Goal: Information Seeking & Learning: Learn about a topic

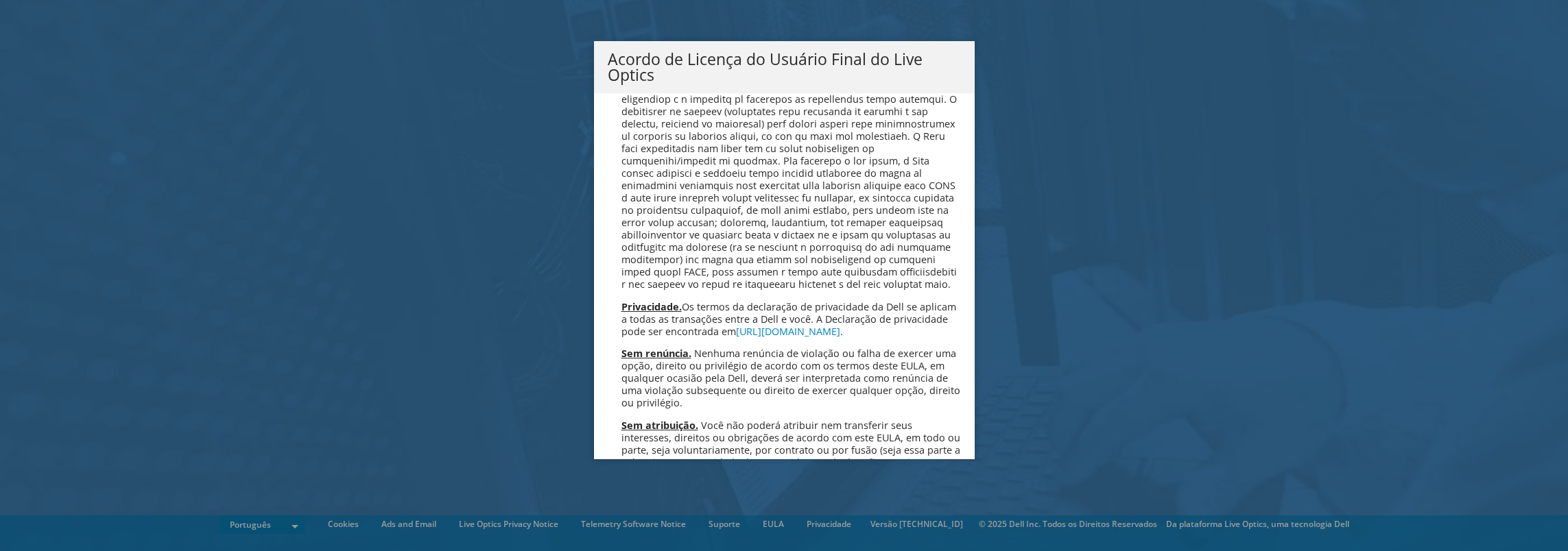
scroll to position [5478, 0]
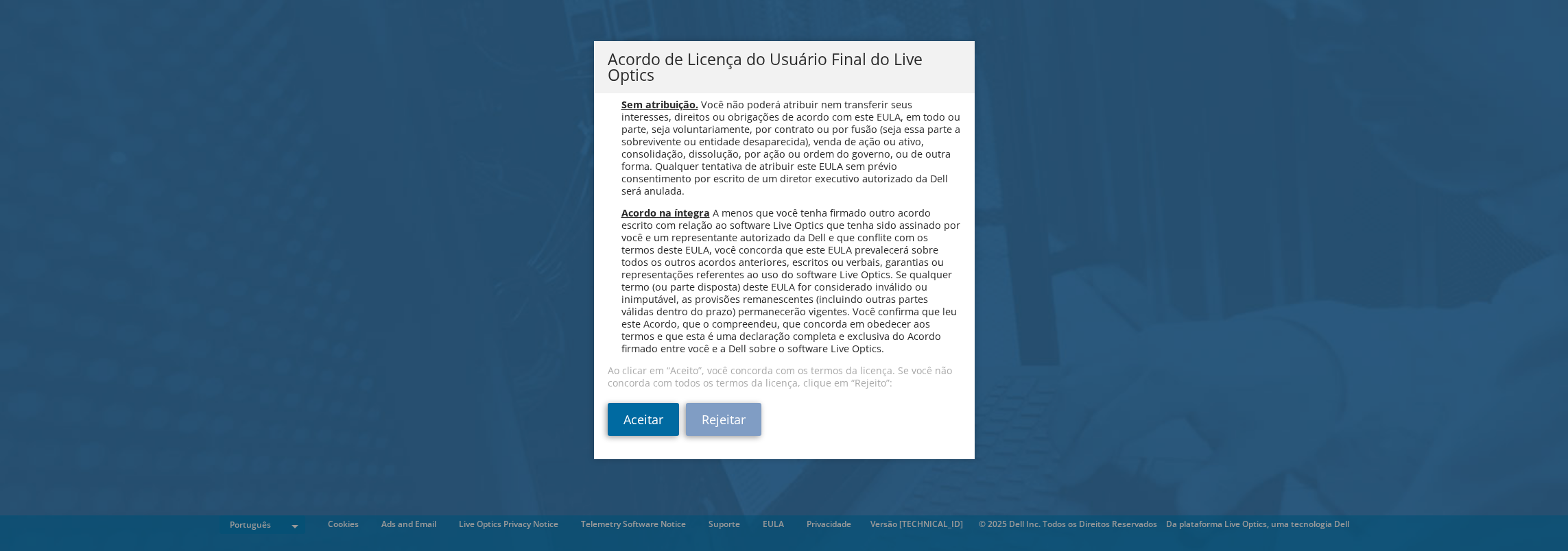
click at [646, 424] on link "Aceitar" at bounding box center [643, 420] width 72 height 33
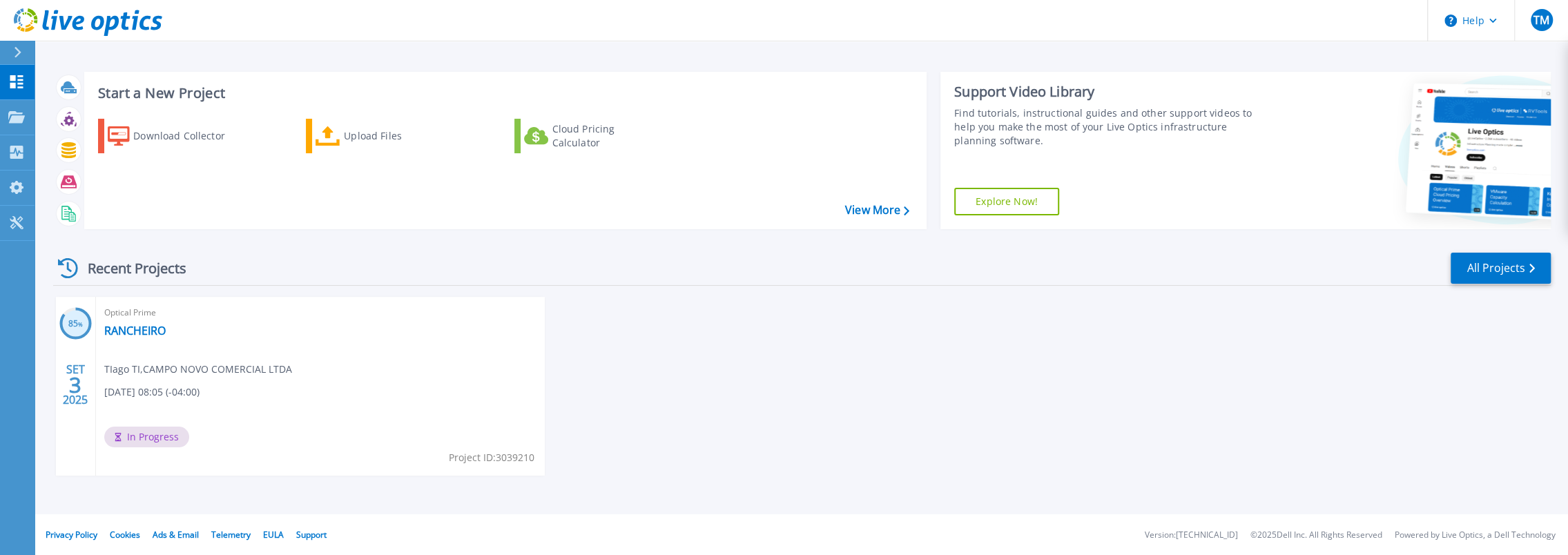
scroll to position [4, 0]
click at [381, 418] on div "Optical Prime RANCHEIRO TIago TI , CAMPO NOVO COMERCIAL LTDA [DATE] 08:05 (-04:…" at bounding box center [321, 385] width 449 height 179
click at [129, 332] on link "RANCHEIRO" at bounding box center [134, 330] width 61 height 14
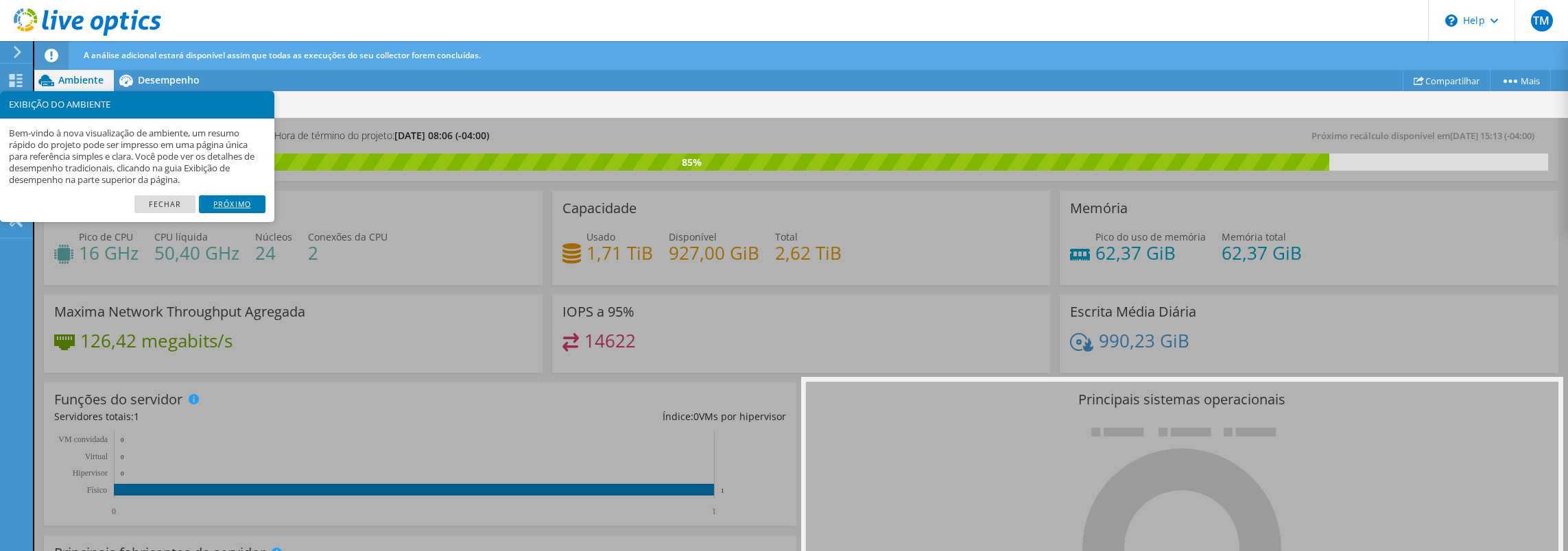
click at [228, 204] on link "Próximo" at bounding box center [231, 205] width 66 height 18
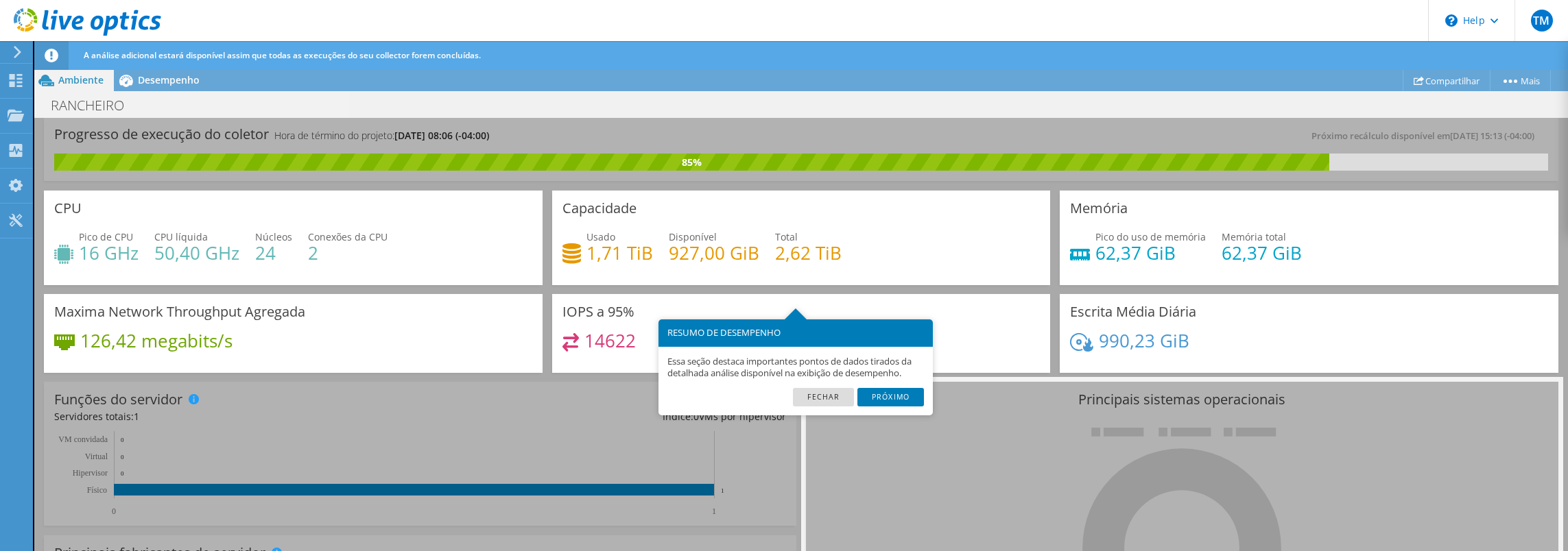
scroll to position [28, 0]
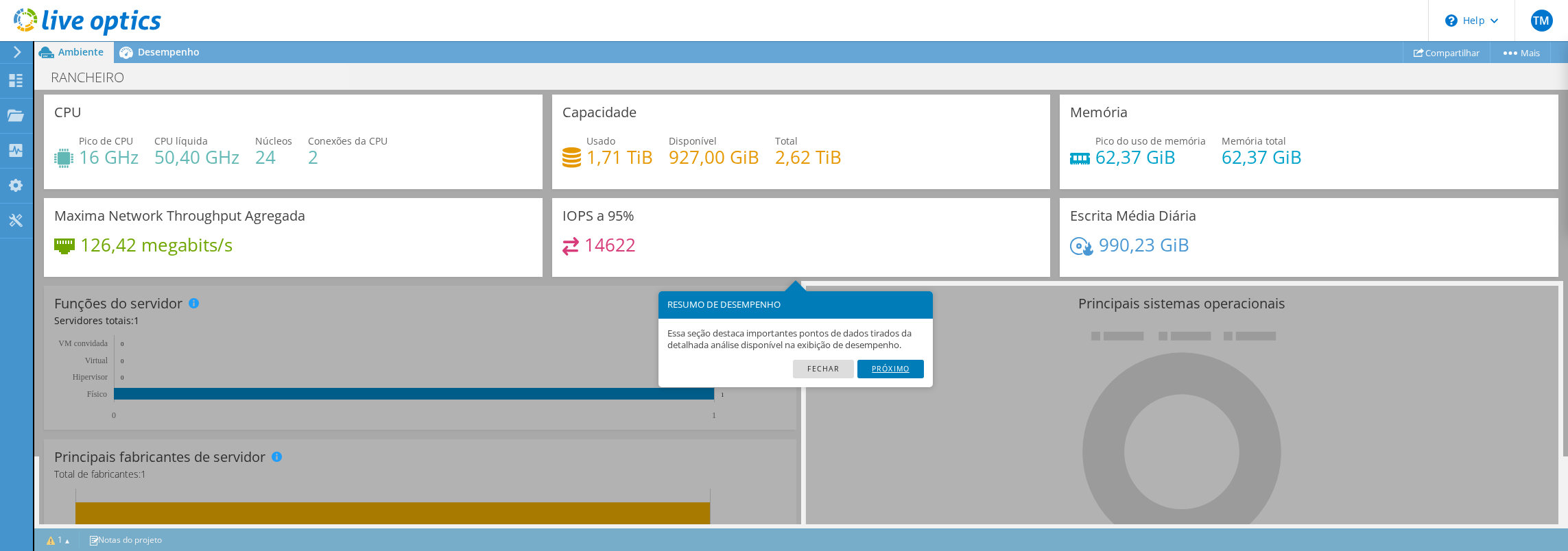
click at [894, 367] on link "Próximo" at bounding box center [890, 369] width 66 height 18
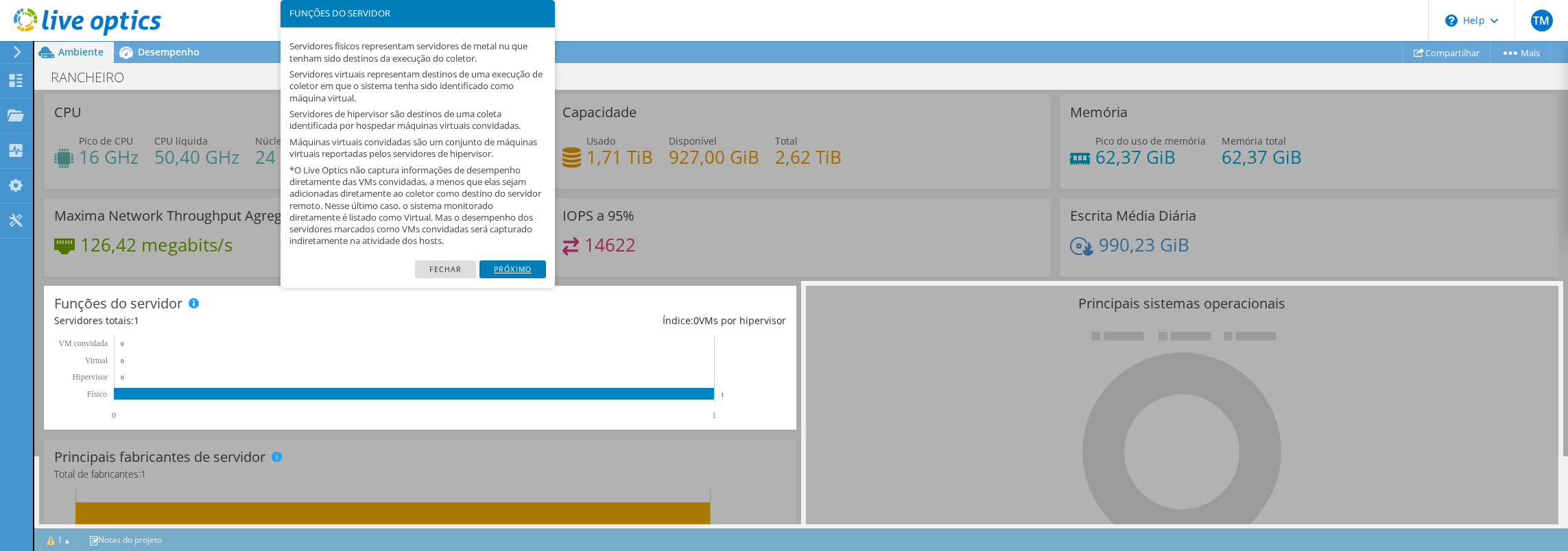
click at [511, 270] on link "Próximo" at bounding box center [512, 269] width 66 height 18
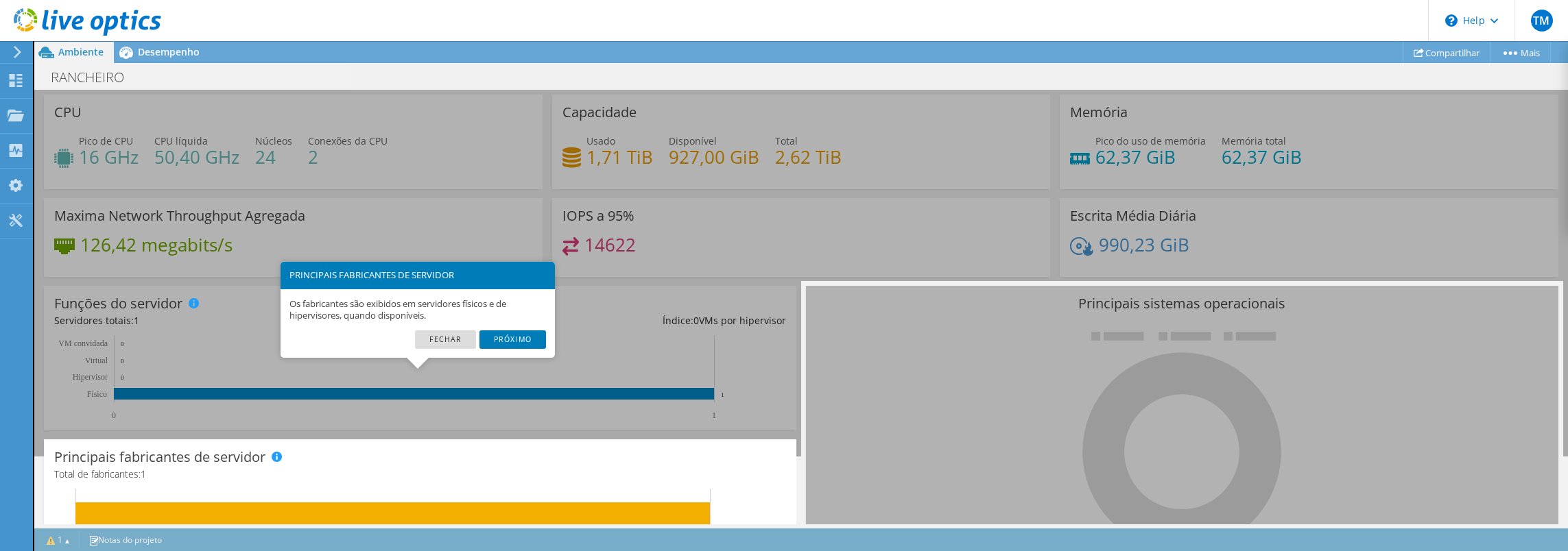
scroll to position [274, 0]
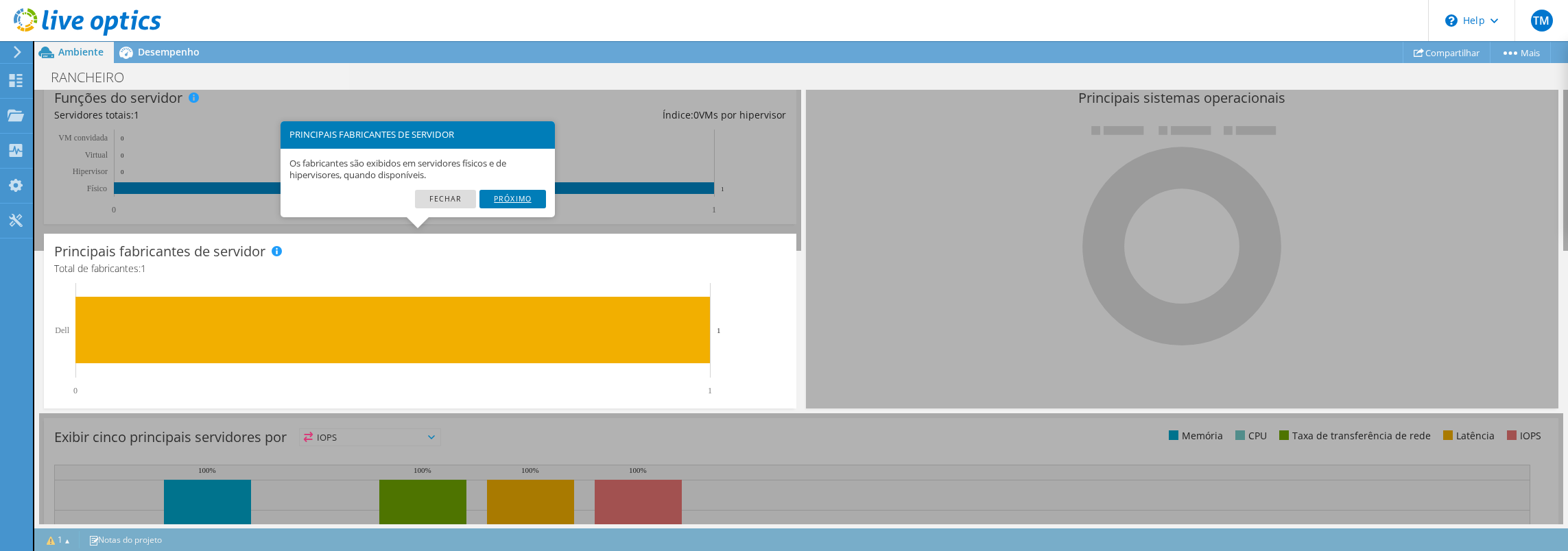
click at [513, 198] on link "Próximo" at bounding box center [512, 198] width 66 height 18
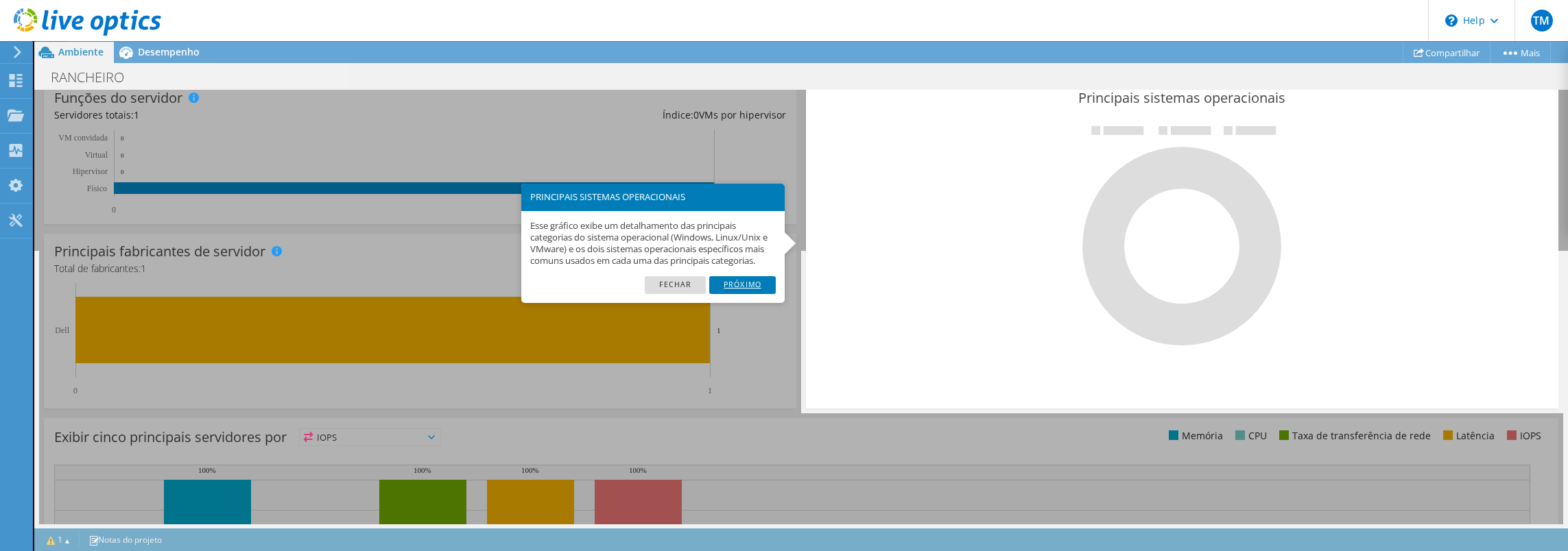
click at [751, 284] on link "Próximo" at bounding box center [742, 285] width 66 height 18
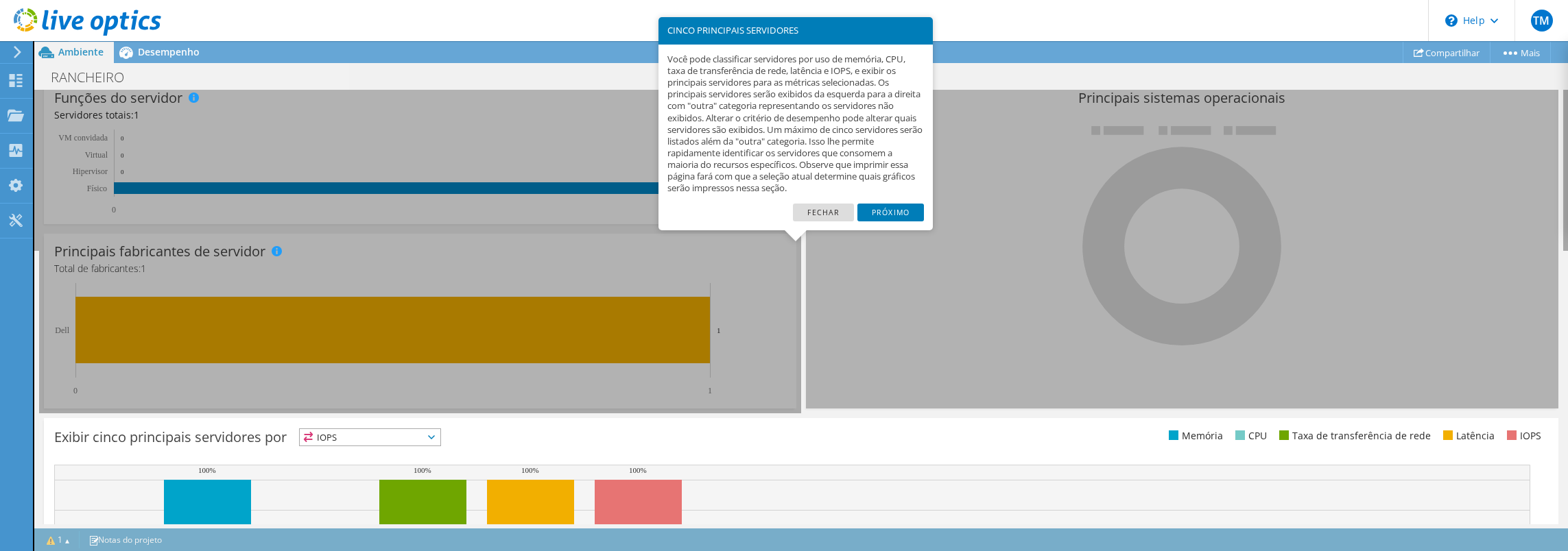
scroll to position [444, 0]
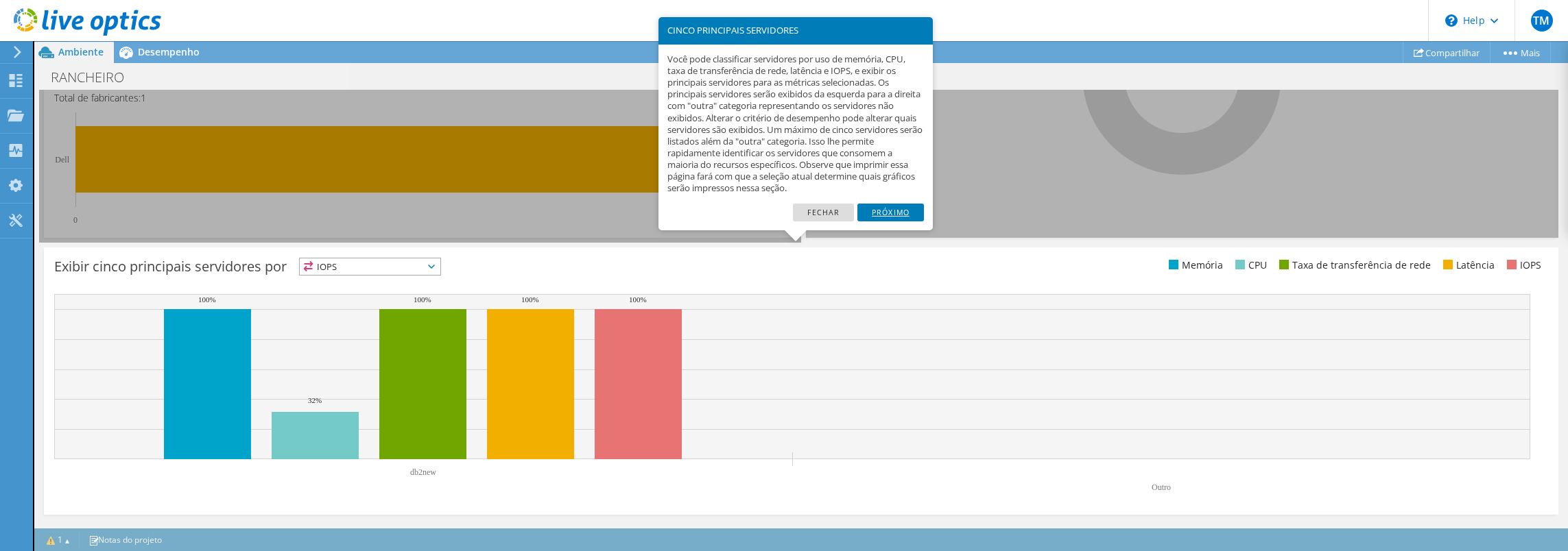
click at [908, 209] on link "Próximo" at bounding box center [890, 213] width 66 height 18
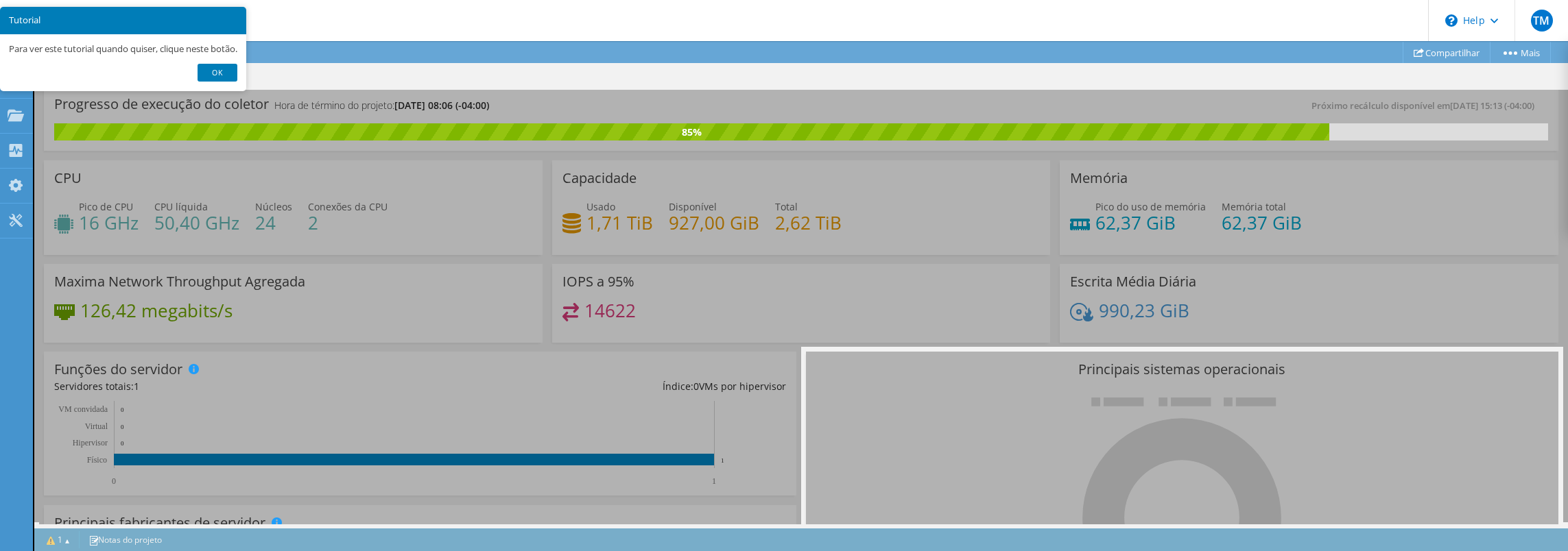
scroll to position [0, 0]
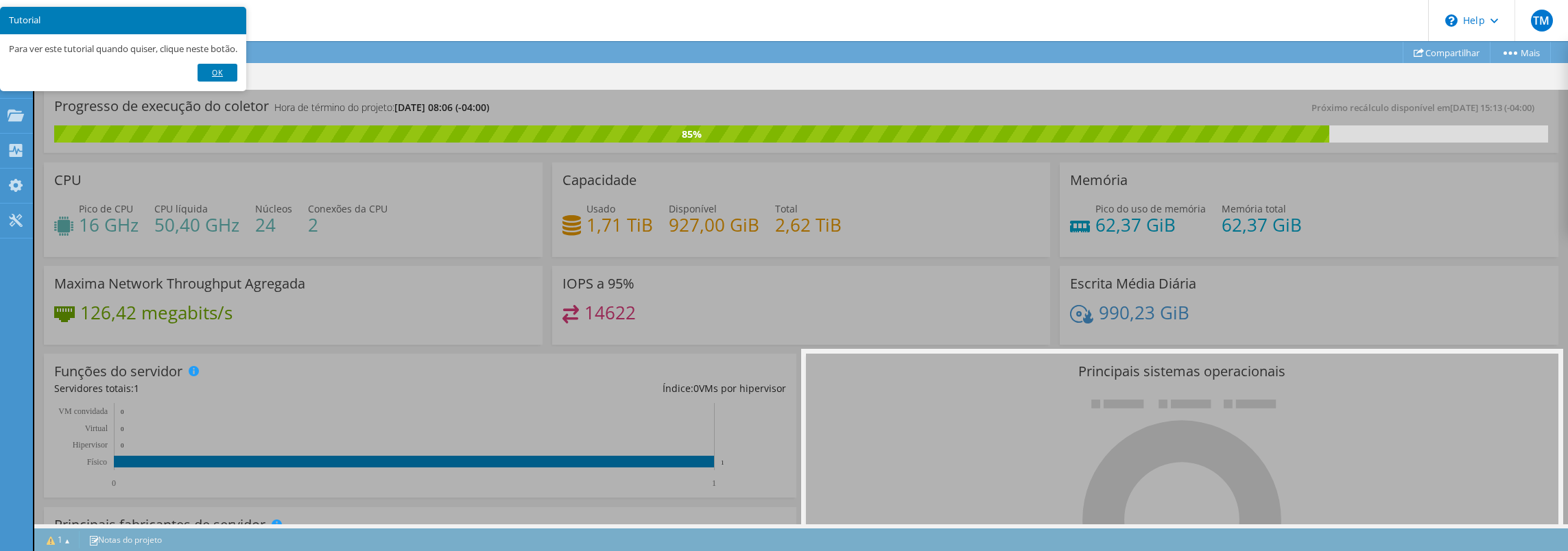
click at [233, 72] on link "Ok" at bounding box center [218, 72] width 40 height 18
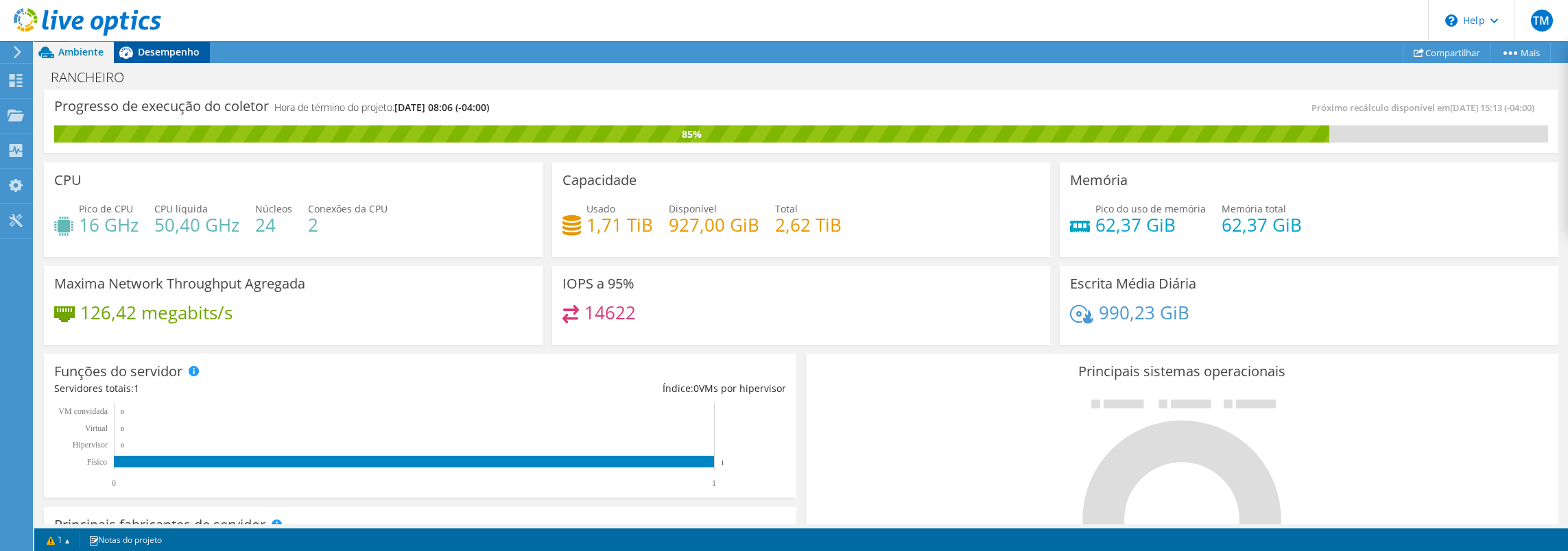
click at [169, 53] on span "Desempenho" at bounding box center [169, 52] width 62 height 13
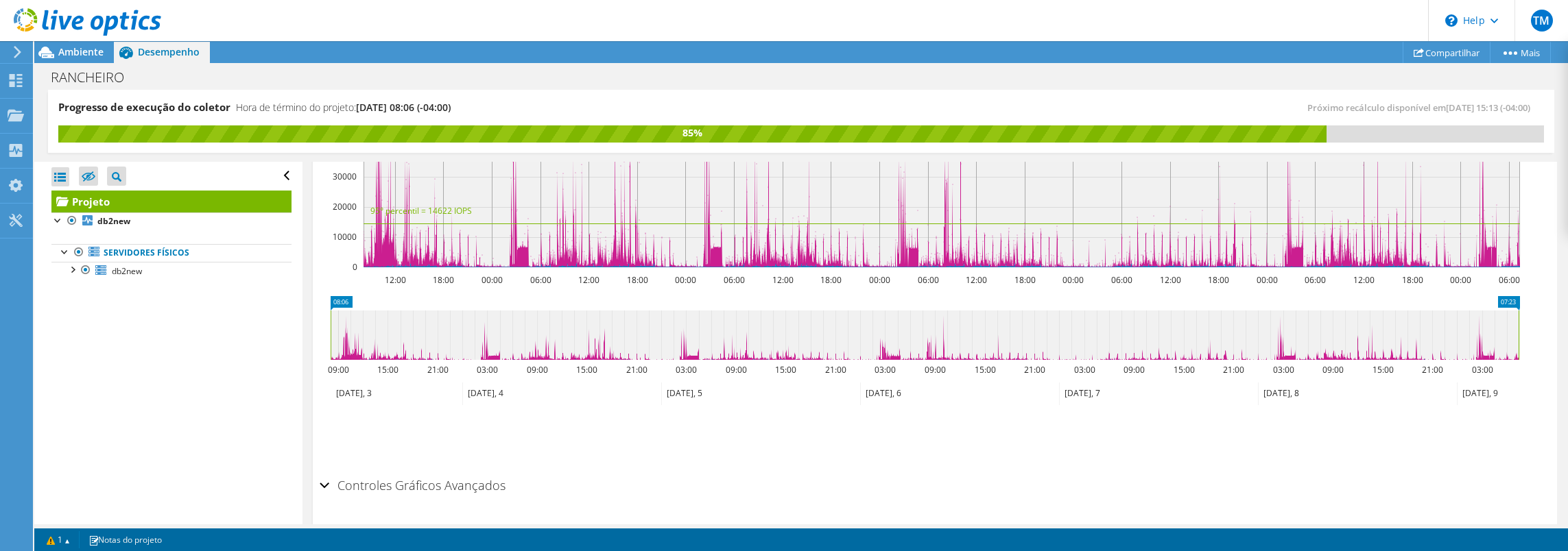
scroll to position [479, 0]
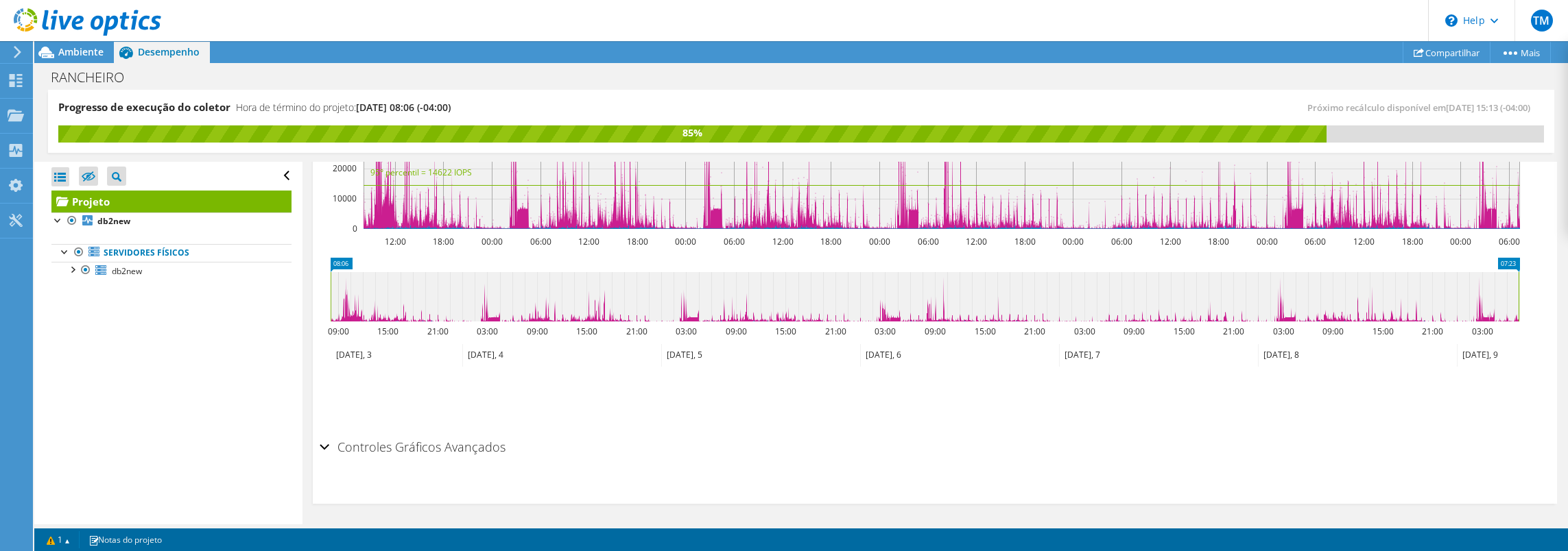
click at [341, 443] on h2 "Controles Gráficos Avançados" at bounding box center [412, 447] width 186 height 27
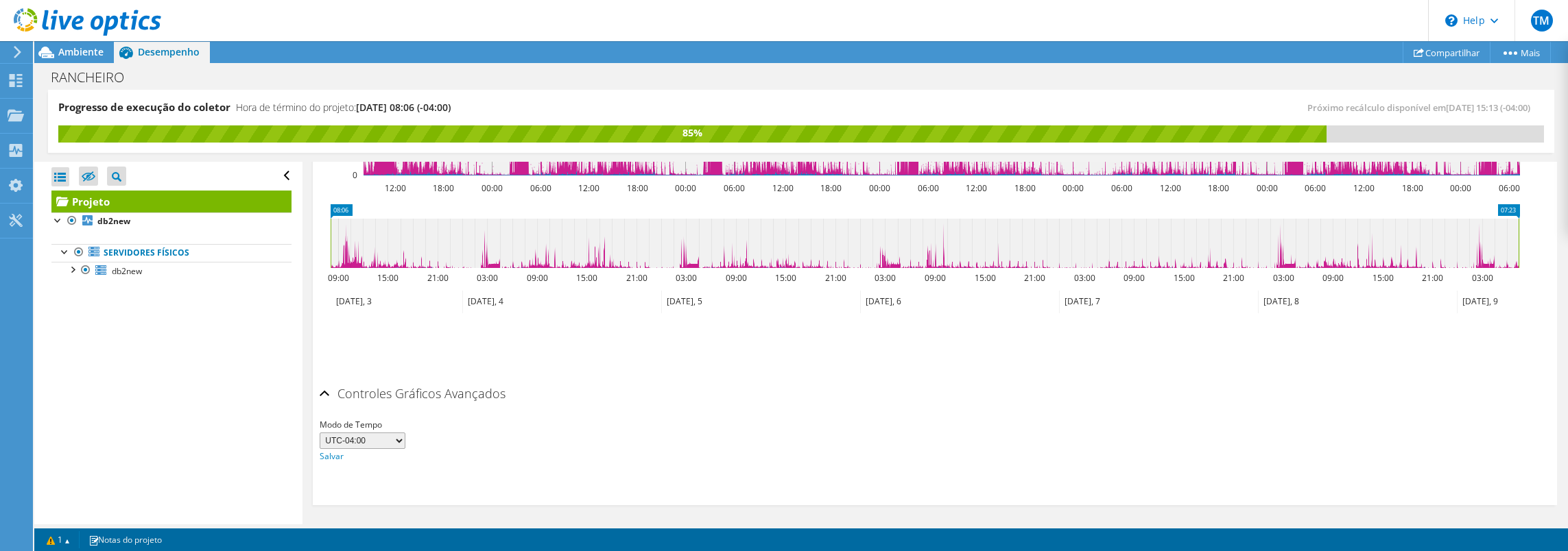
click at [340, 389] on h2 "Controles Gráficos Avançados" at bounding box center [412, 393] width 186 height 27
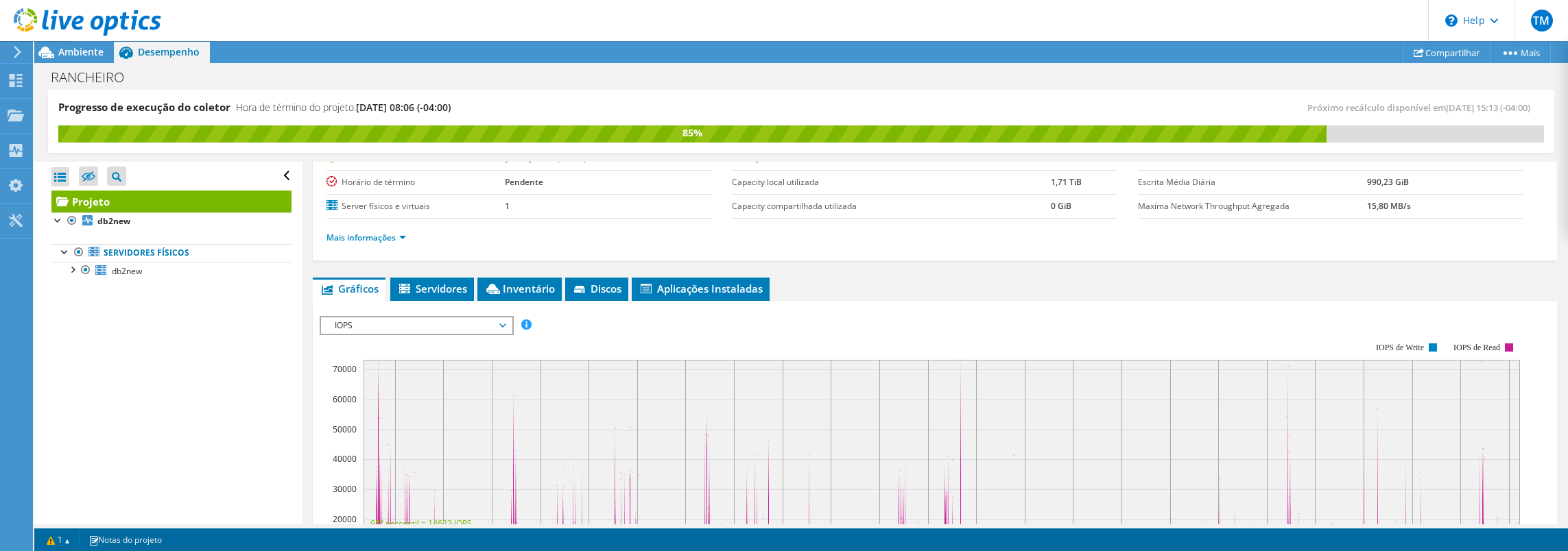
scroll to position [0, 0]
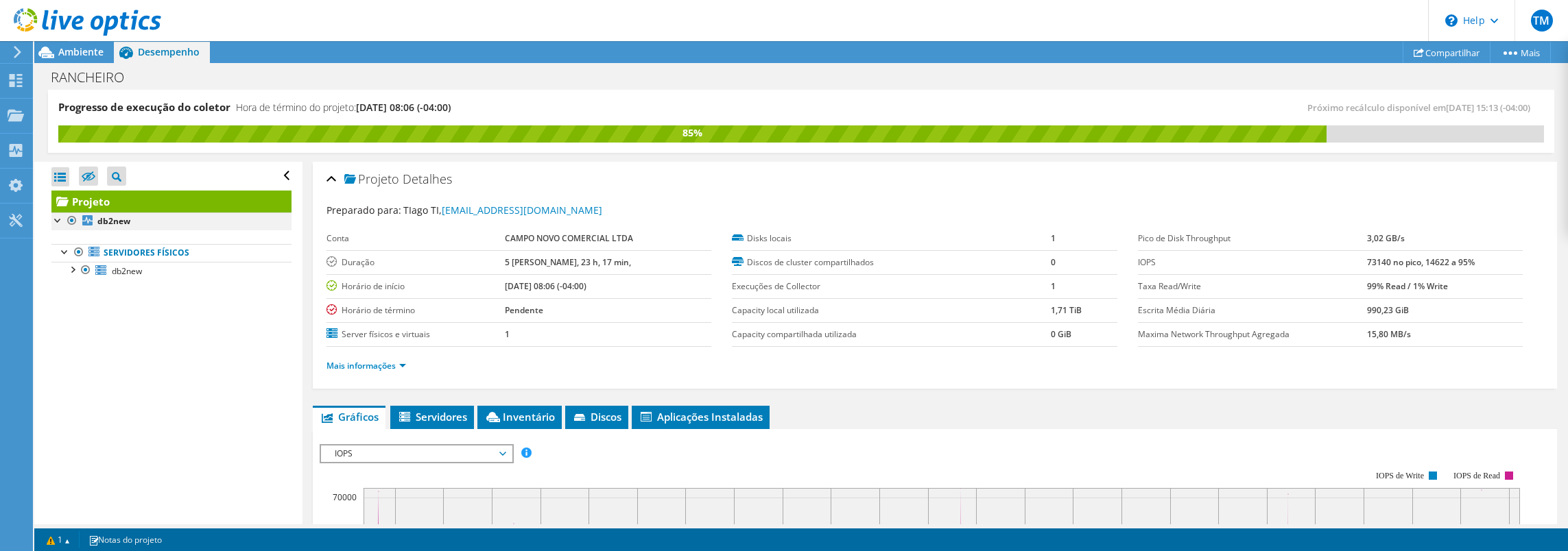
click at [54, 219] on div at bounding box center [58, 218] width 14 height 14
click at [63, 249] on div at bounding box center [64, 250] width 14 height 14
click at [74, 268] on div at bounding box center [72, 268] width 14 height 14
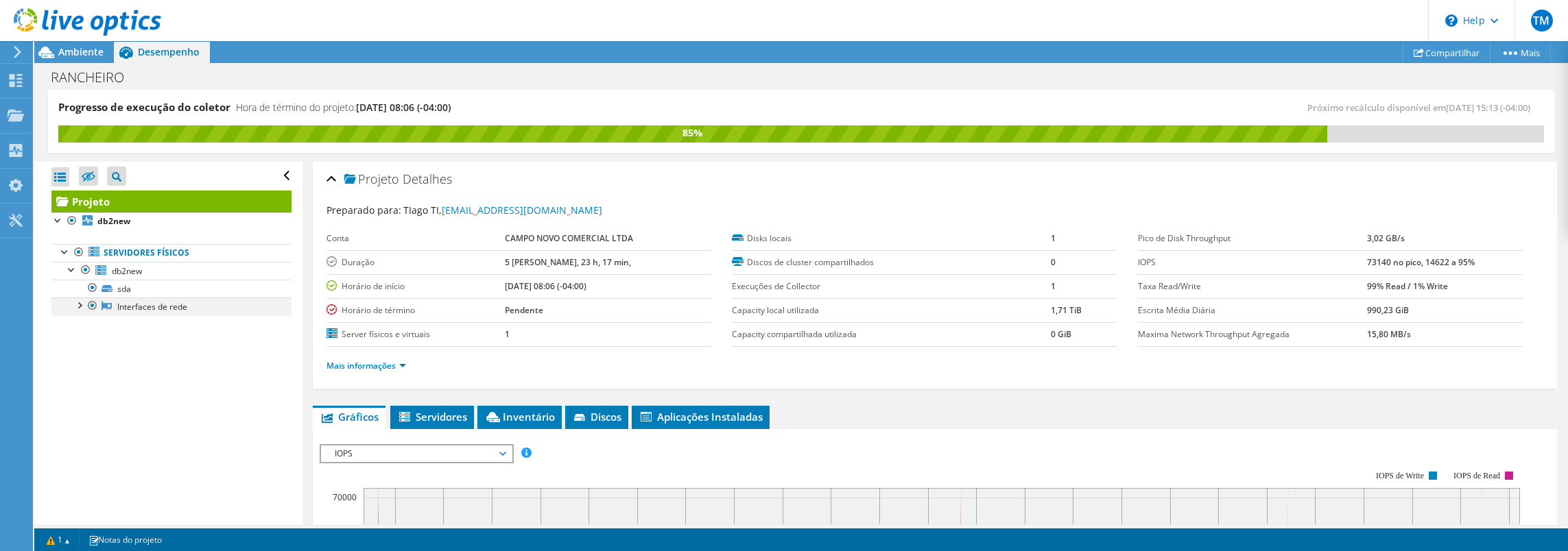
click at [82, 304] on div at bounding box center [78, 304] width 14 height 14
click at [74, 303] on div at bounding box center [78, 304] width 14 height 14
click at [158, 276] on link "db2new" at bounding box center [171, 271] width 240 height 18
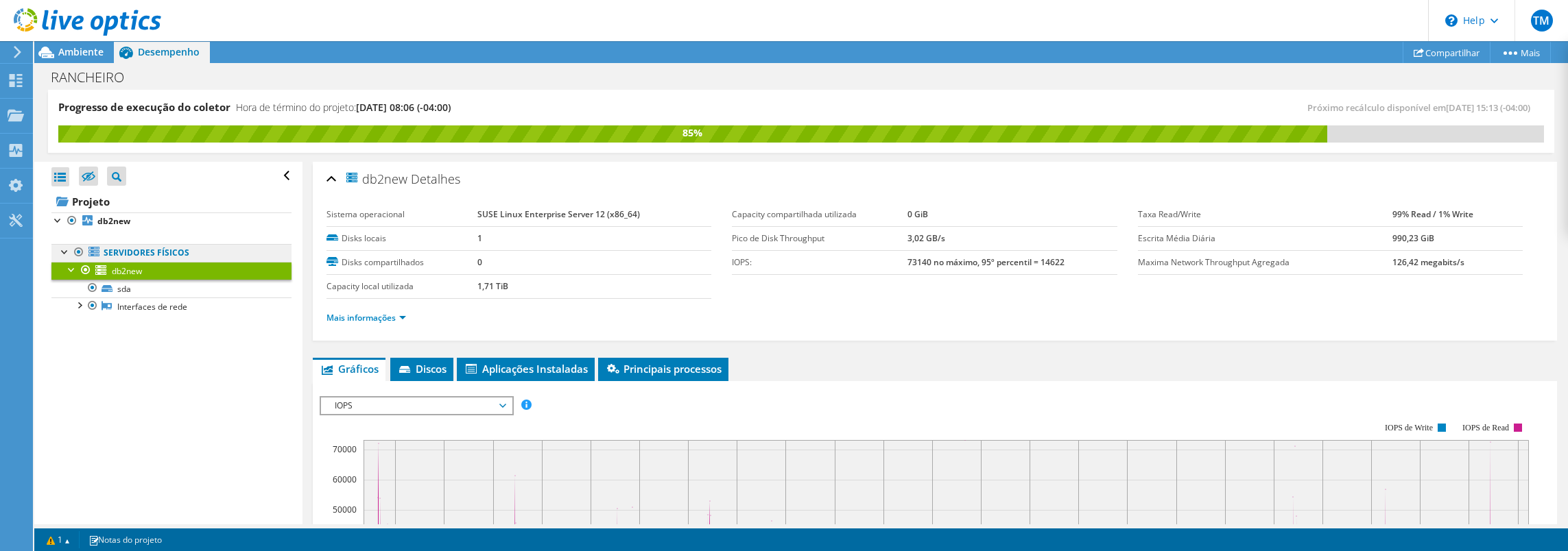
click at [134, 249] on link "Servidores físicos" at bounding box center [171, 253] width 240 height 18
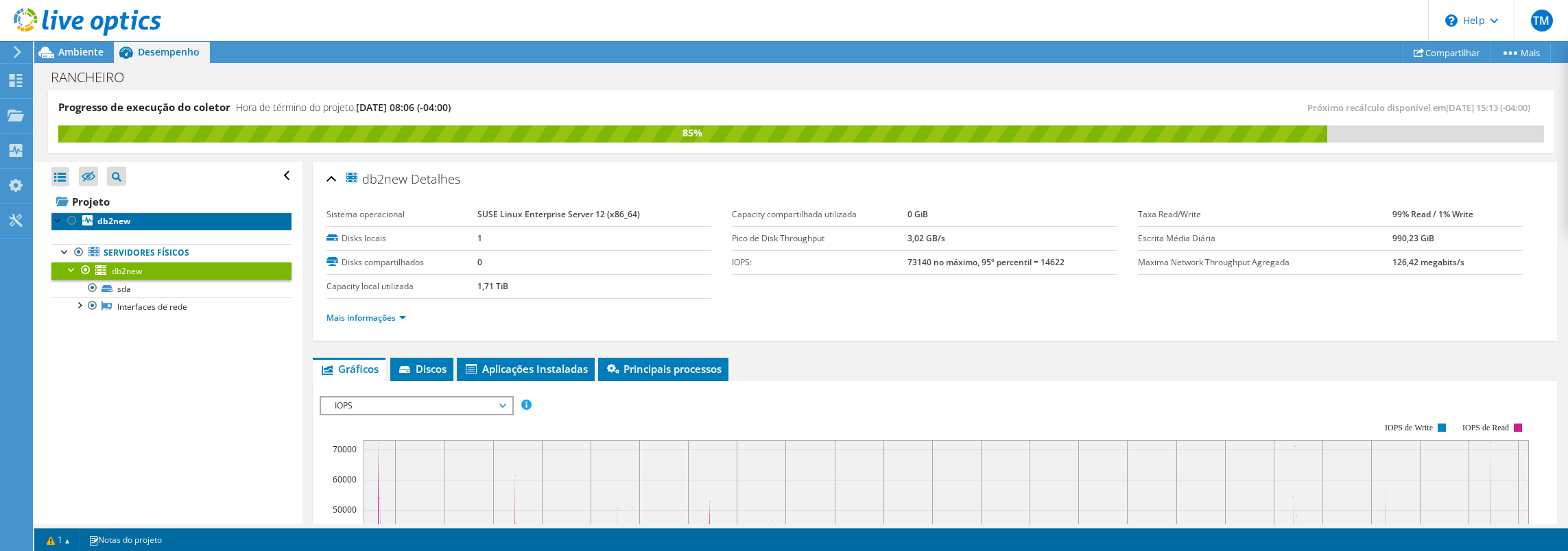
click at [119, 225] on b "db2new" at bounding box center [113, 220] width 33 height 12
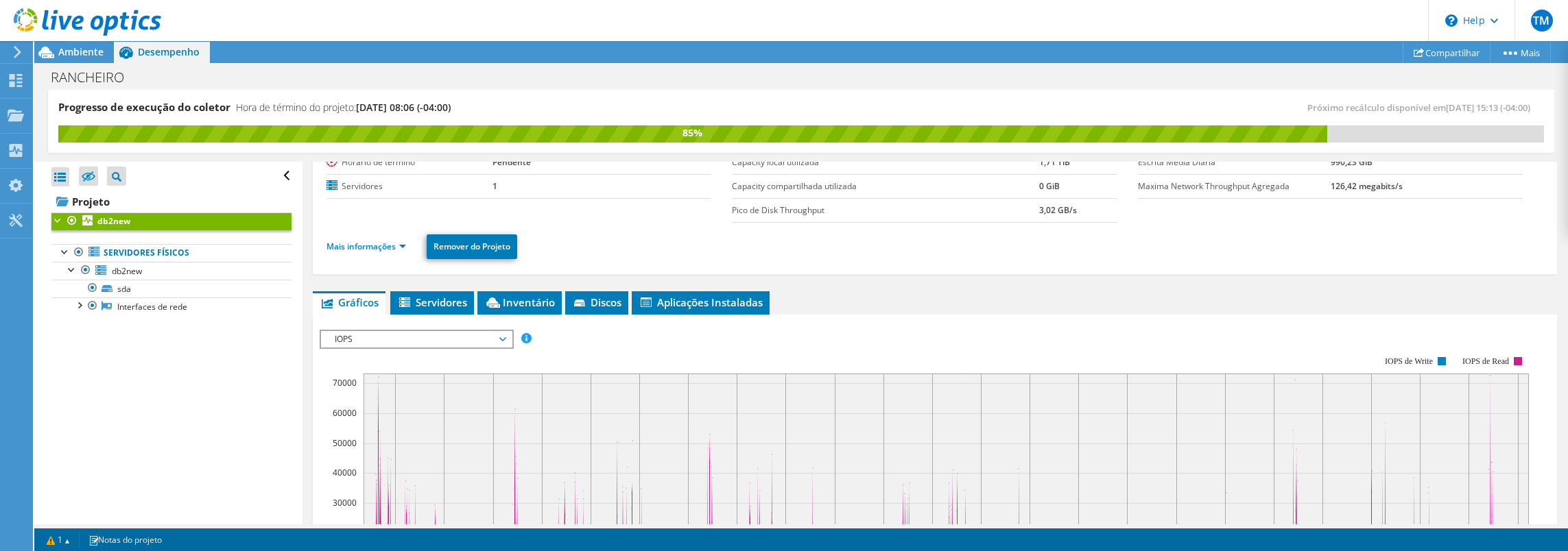
scroll to position [137, 0]
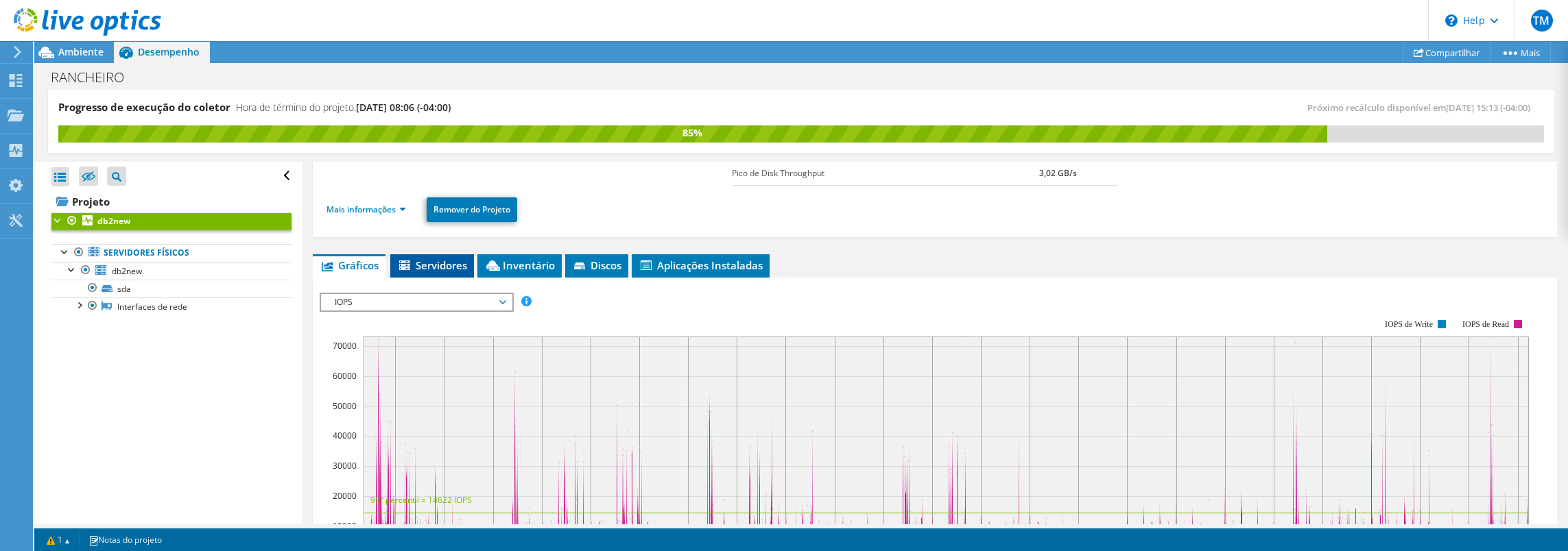
click at [441, 265] on span "Servidores" at bounding box center [432, 265] width 70 height 14
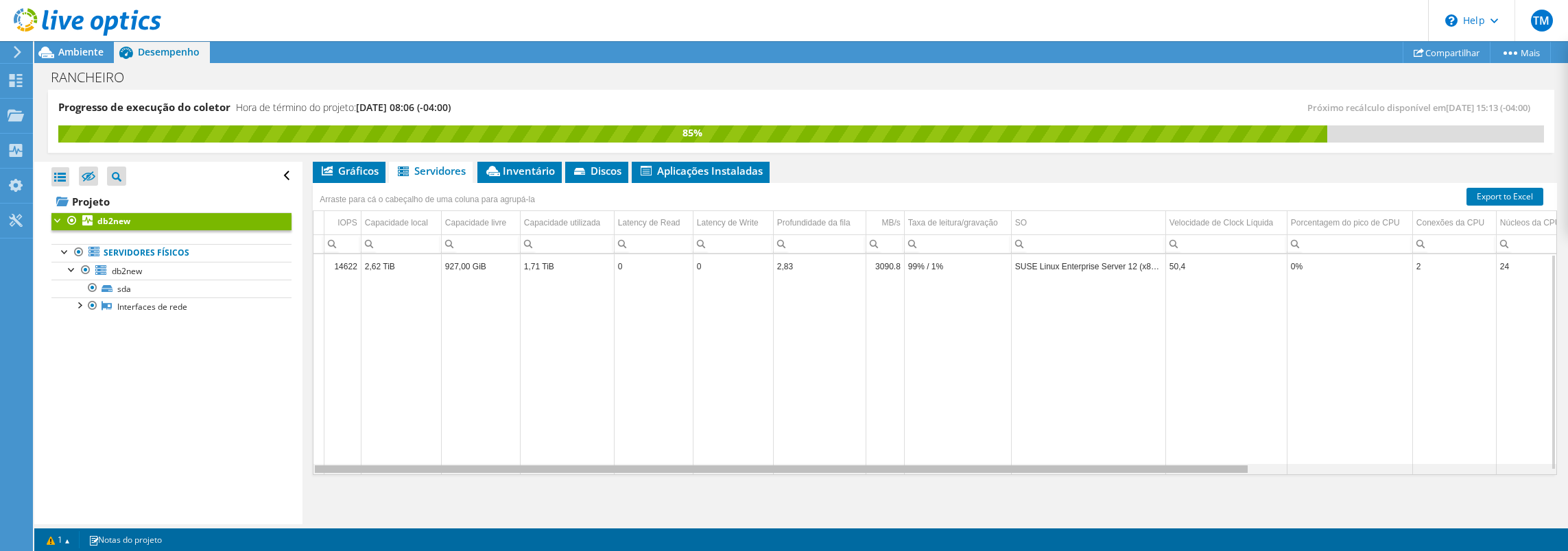
scroll to position [0, 0]
drag, startPoint x: 921, startPoint y: 468, endPoint x: 723, endPoint y: 431, distance: 201.4
click at [773, 465] on body "TM Usuário Final Tiago Matos tiago@realcasagrande.com.br CAMPO NOVO COMERCIAL L…" at bounding box center [784, 247] width 1568 height 551
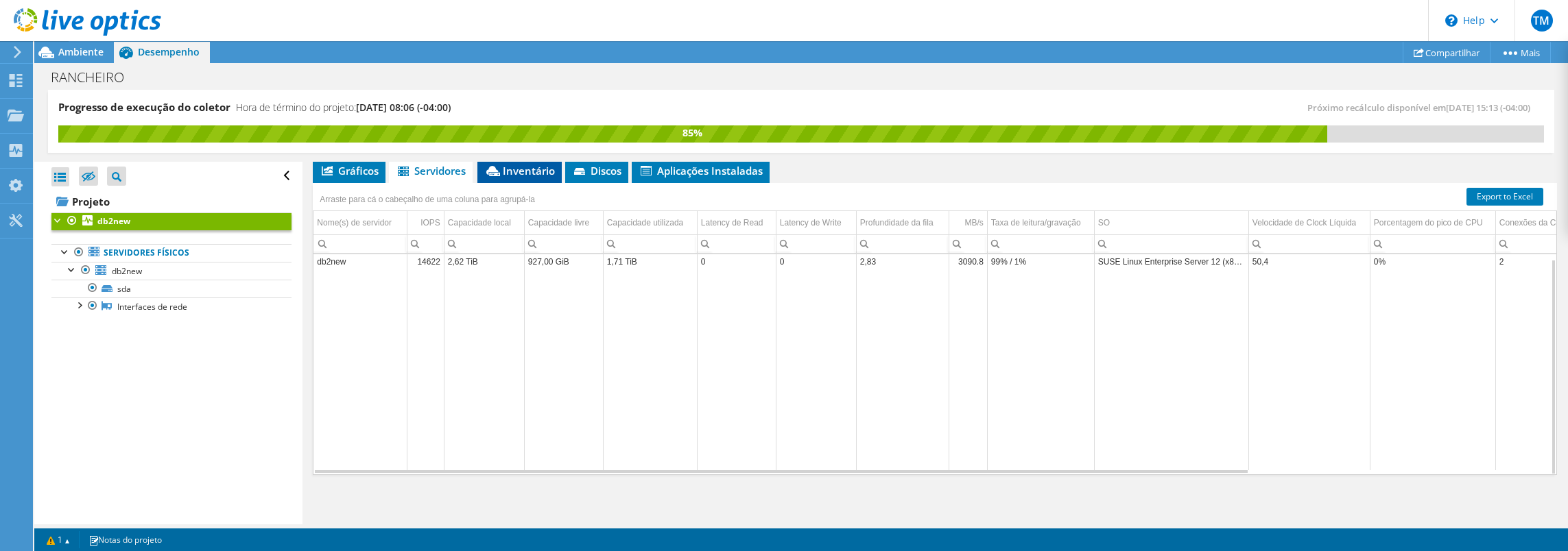
click at [539, 173] on span "Inventário" at bounding box center [520, 170] width 71 height 14
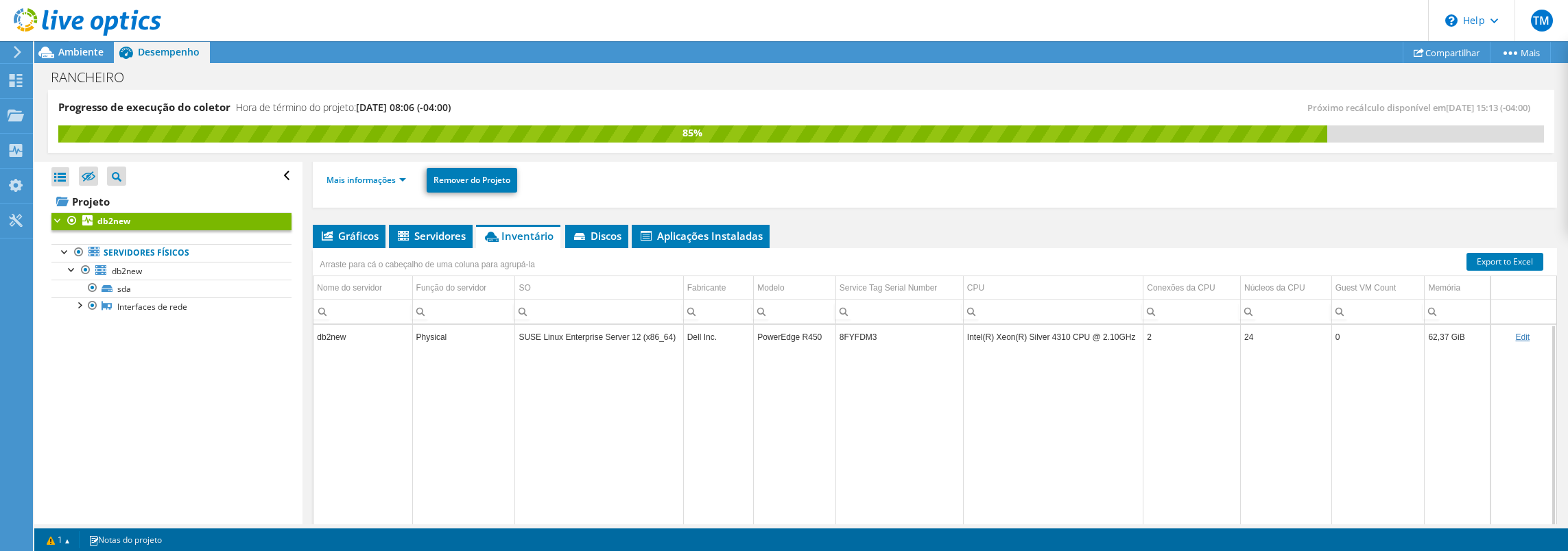
scroll to position [94, 0]
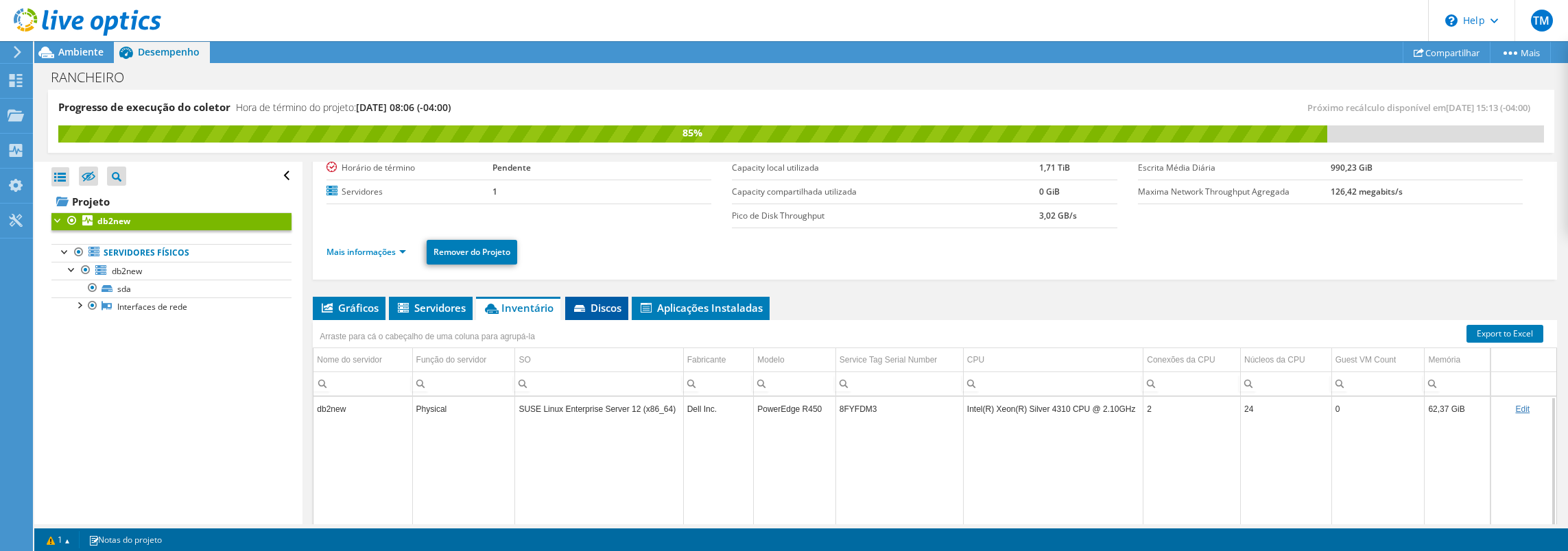
click at [598, 301] on span "Discos" at bounding box center [597, 307] width 49 height 14
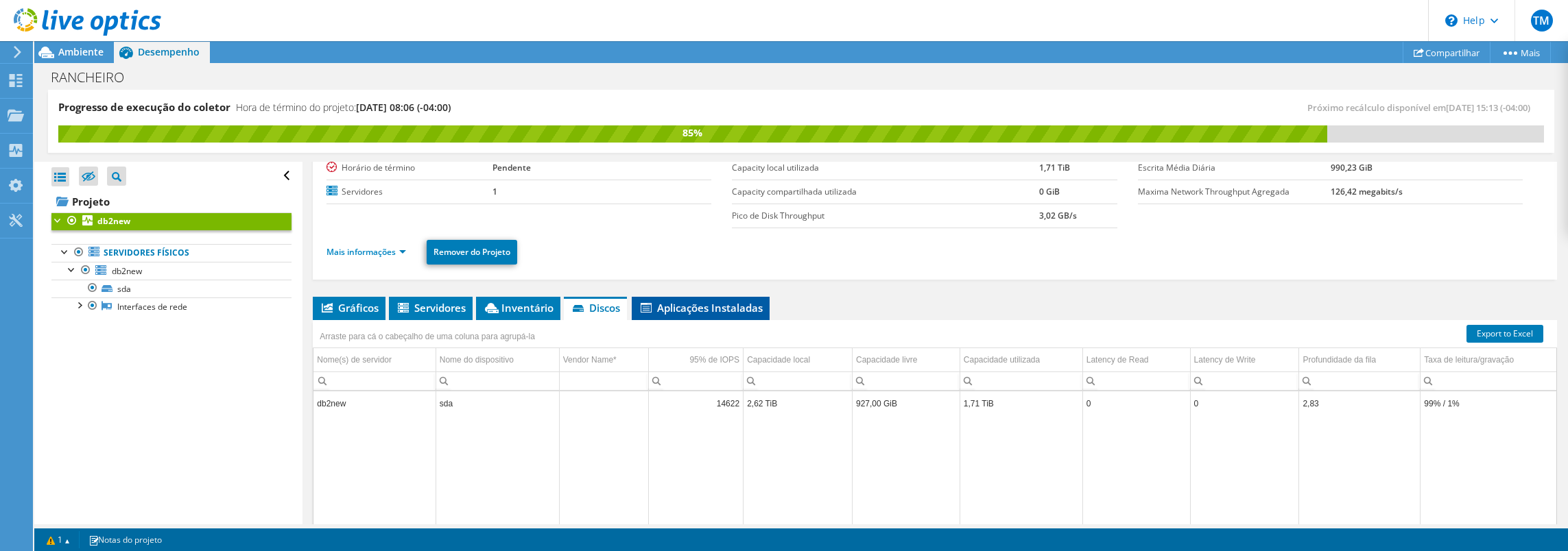
click at [699, 309] on span "Aplicações Instaladas" at bounding box center [700, 307] width 124 height 14
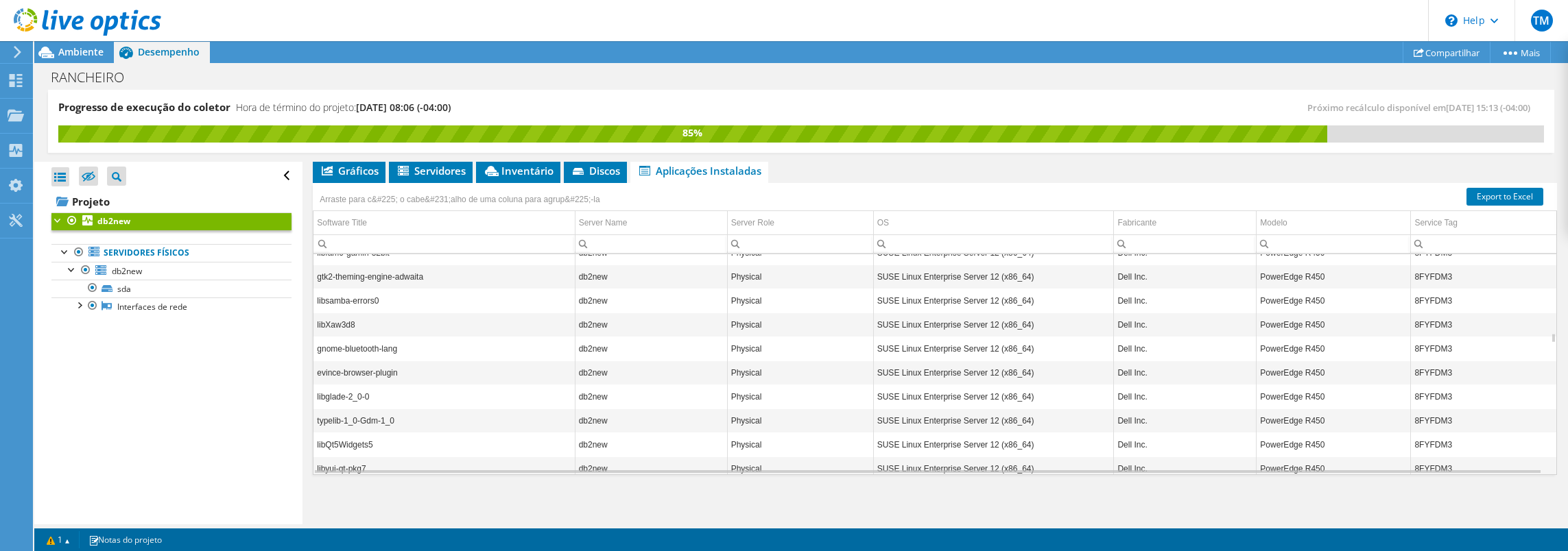
scroll to position [7566, 0]
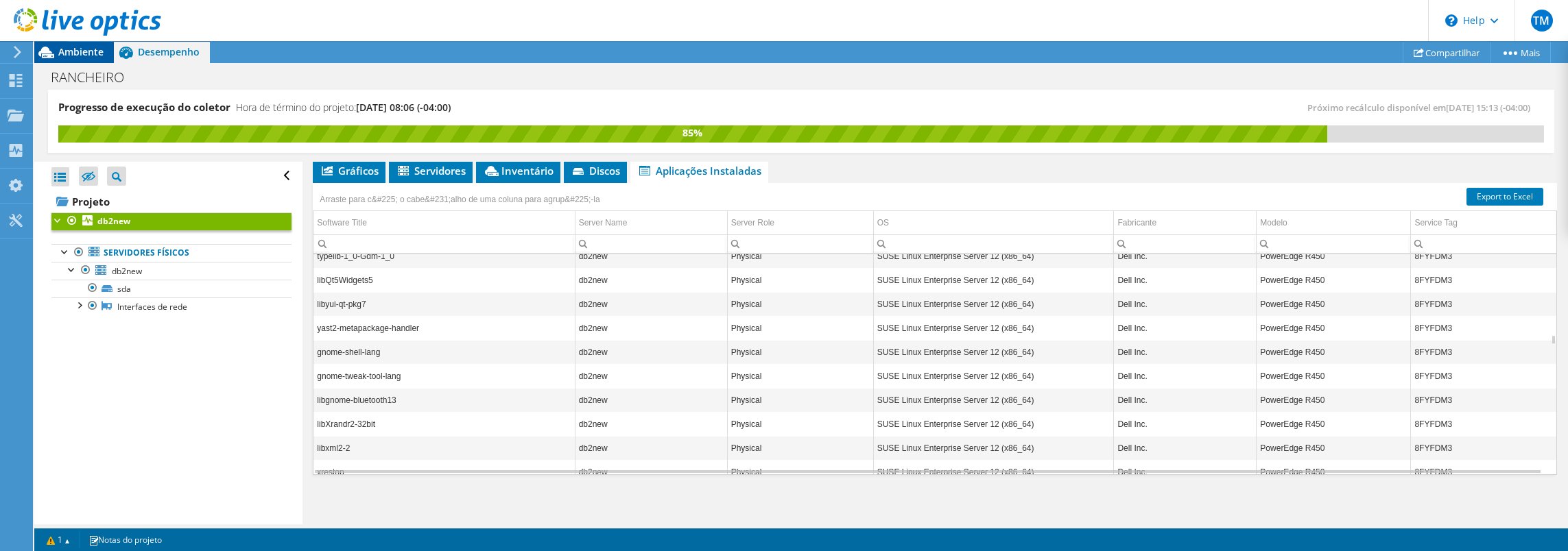
click at [82, 52] on span "Ambiente" at bounding box center [81, 52] width 45 height 13
